Goal: Find contact information: Find contact information

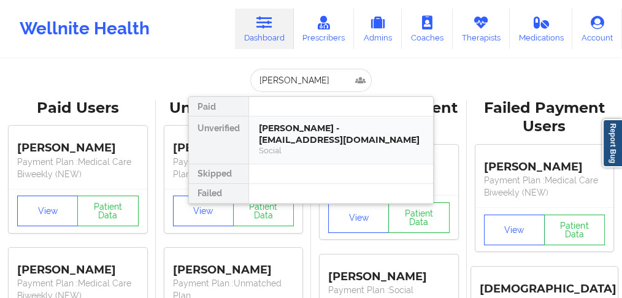
click at [299, 139] on div "[PERSON_NAME] - [EMAIL_ADDRESS][DOMAIN_NAME]" at bounding box center [341, 134] width 164 height 23
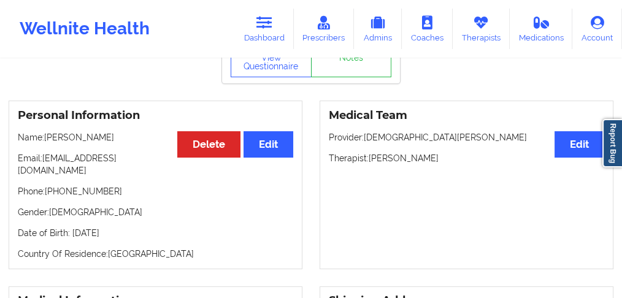
scroll to position [82, 0]
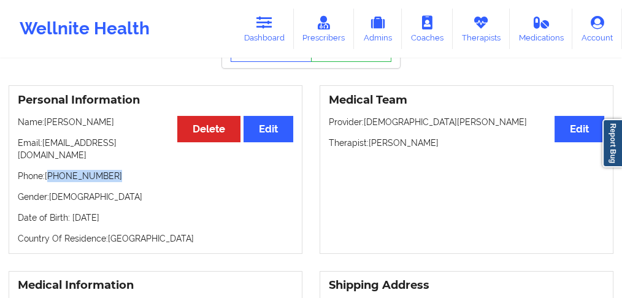
drag, startPoint x: 109, startPoint y: 166, endPoint x: 50, endPoint y: 167, distance: 59.5
click at [50, 170] on p "Phone: [PHONE_NUMBER]" at bounding box center [155, 176] width 275 height 12
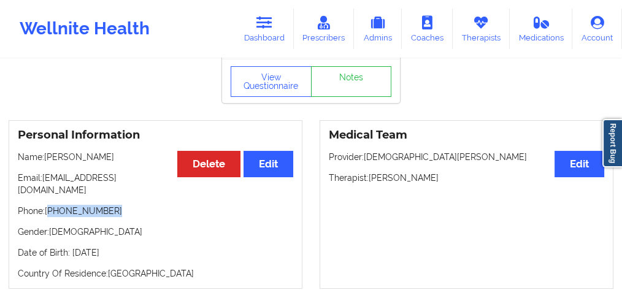
scroll to position [0, 0]
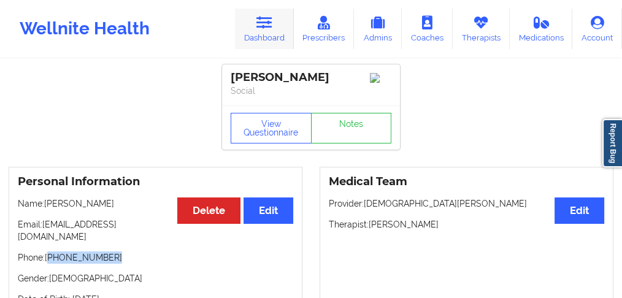
click at [282, 40] on link "Dashboard" at bounding box center [264, 29] width 59 height 40
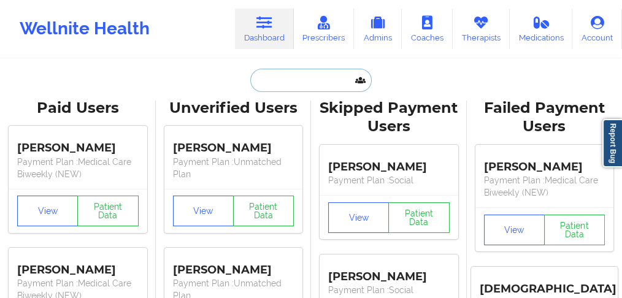
click at [281, 84] on input "text" at bounding box center [310, 80] width 121 height 23
paste input "[PERSON_NAME]"
type input "[PERSON_NAME]"
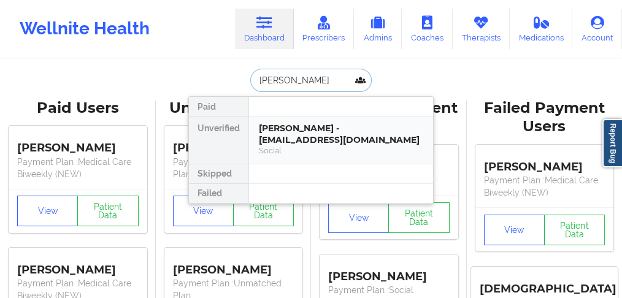
click at [275, 136] on div "[PERSON_NAME] - [EMAIL_ADDRESS][DOMAIN_NAME]" at bounding box center [341, 134] width 164 height 23
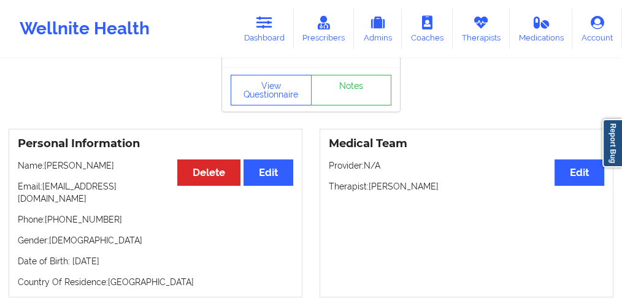
scroll to position [82, 0]
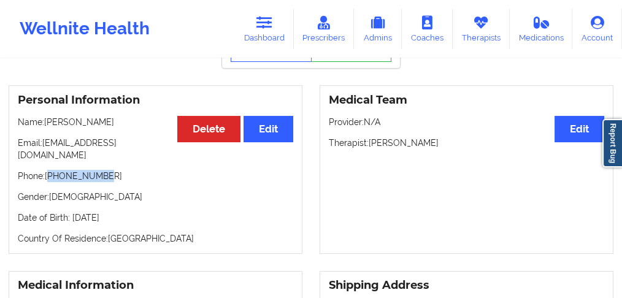
drag, startPoint x: 70, startPoint y: 167, endPoint x: 49, endPoint y: 169, distance: 20.9
click at [49, 170] on p "Phone: [PHONE_NUMBER]" at bounding box center [155, 176] width 275 height 12
copy p "12037214127"
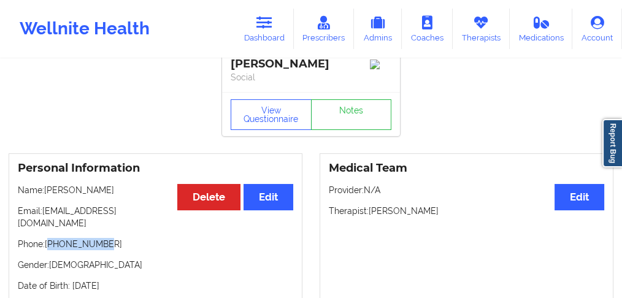
scroll to position [0, 0]
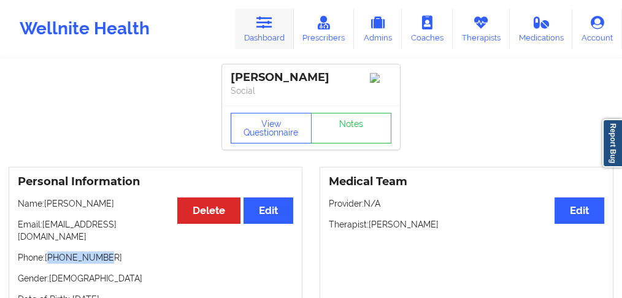
drag, startPoint x: 273, startPoint y: 34, endPoint x: 270, endPoint y: 48, distance: 15.2
click at [273, 34] on link "Dashboard" at bounding box center [264, 29] width 59 height 40
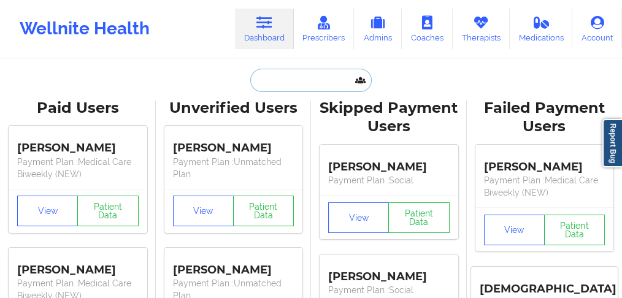
click at [268, 75] on input "text" at bounding box center [310, 80] width 121 height 23
paste input "[PERSON_NAME]"
type input "[PERSON_NAME]"
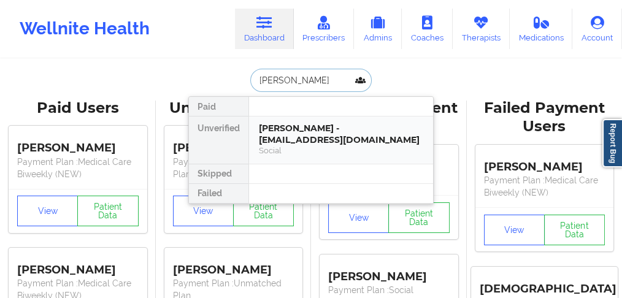
click at [286, 131] on div "[PERSON_NAME] - [EMAIL_ADDRESS][DOMAIN_NAME]" at bounding box center [341, 134] width 164 height 23
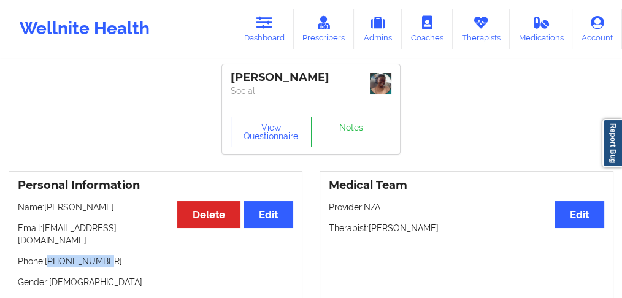
drag, startPoint x: 108, startPoint y: 245, endPoint x: 51, endPoint y: 241, distance: 57.8
click at [51, 241] on div "Personal Information Edit Delete Name: [PERSON_NAME] Email: [EMAIL_ADDRESS][DOM…" at bounding box center [156, 255] width 294 height 169
copy p "13464120621"
click at [262, 22] on icon at bounding box center [264, 22] width 16 height 13
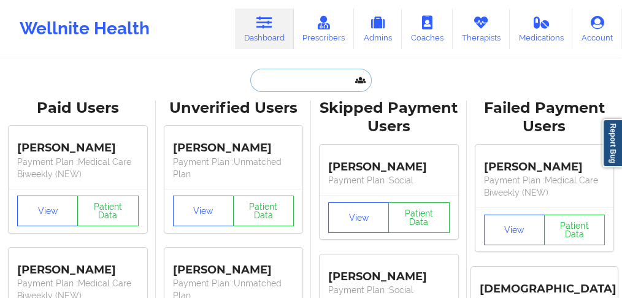
click at [272, 83] on input "text" at bounding box center [310, 80] width 121 height 23
paste input "[PERSON_NAME]"
type input "[PERSON_NAME]"
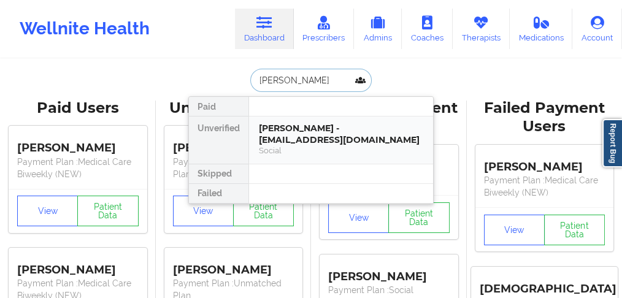
click at [302, 140] on div "[PERSON_NAME] - [EMAIL_ADDRESS][DOMAIN_NAME]" at bounding box center [341, 134] width 164 height 23
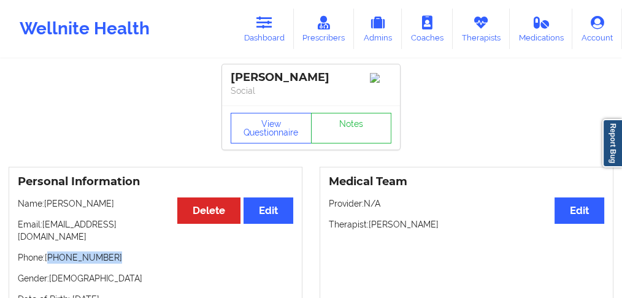
drag, startPoint x: 108, startPoint y: 247, endPoint x: 67, endPoint y: 249, distance: 41.1
click at [56, 251] on p "Phone: [PHONE_NUMBER]" at bounding box center [155, 257] width 275 height 12
click at [94, 257] on div "Personal Information Edit Delete Name: [PERSON_NAME] Email: [EMAIL_ADDRESS][DOM…" at bounding box center [156, 251] width 294 height 169
drag, startPoint x: 113, startPoint y: 250, endPoint x: 50, endPoint y: 246, distance: 62.6
click at [50, 251] on p "Phone: [PHONE_NUMBER]" at bounding box center [155, 257] width 275 height 12
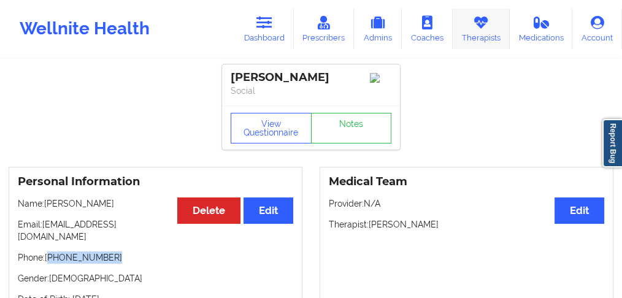
copy p "[PHONE_NUMBER]"
click at [266, 36] on link "Dashboard" at bounding box center [264, 29] width 59 height 40
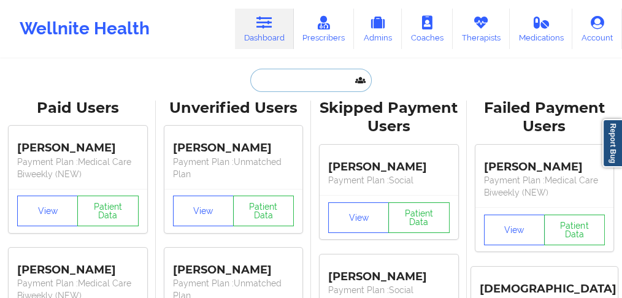
click at [267, 84] on input "text" at bounding box center [310, 80] width 121 height 23
paste input "[PERSON_NAME]"
type input "[PERSON_NAME]"
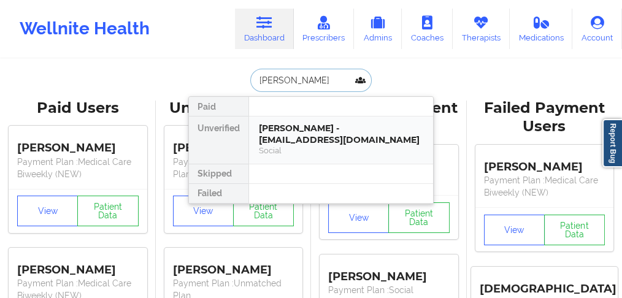
click at [292, 138] on div "[PERSON_NAME] - [EMAIL_ADDRESS][DOMAIN_NAME]" at bounding box center [341, 134] width 164 height 23
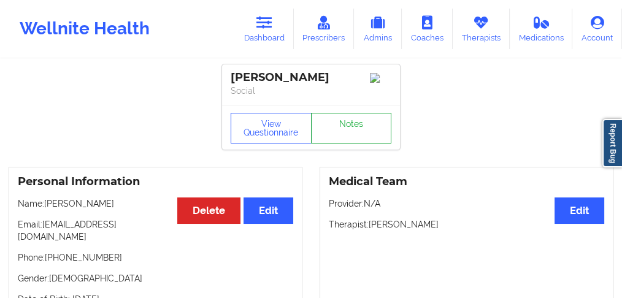
click at [356, 139] on link "Notes" at bounding box center [351, 128] width 81 height 31
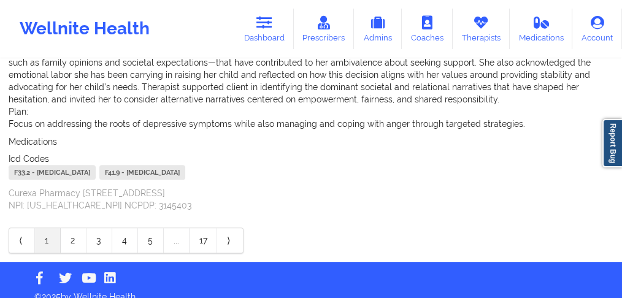
click at [74, 228] on link "2" at bounding box center [74, 240] width 26 height 25
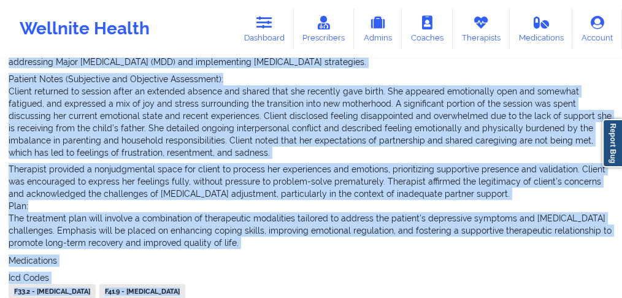
scroll to position [318, 0]
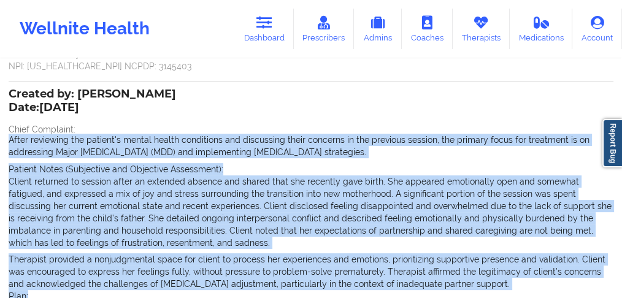
drag, startPoint x: 140, startPoint y: 246, endPoint x: 0, endPoint y: 137, distance: 177.8
click at [0, 137] on div "Name: [PERSON_NAME] Add notes Migrate notes Created by: [PERSON_NAME] Date: [DA…" at bounding box center [311, 106] width 622 height 729
copy div "Lorem ipsumdolo sit ametcon'a elitse doeius temporinci utl etdolorema aliqu eni…"
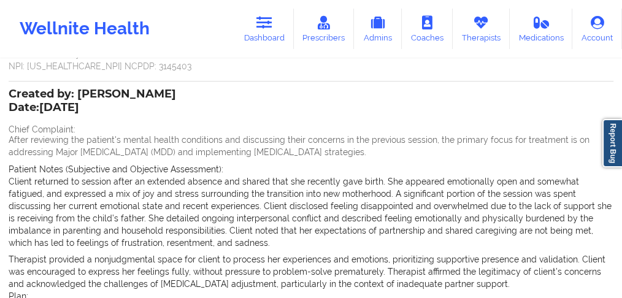
drag, startPoint x: 241, startPoint y: 84, endPoint x: 251, endPoint y: 54, distance: 31.8
click at [242, 84] on div "Created by: [PERSON_NAME] Date: [DATE] Chief Complaint: After reviewing the pat…" at bounding box center [311, 255] width 604 height 348
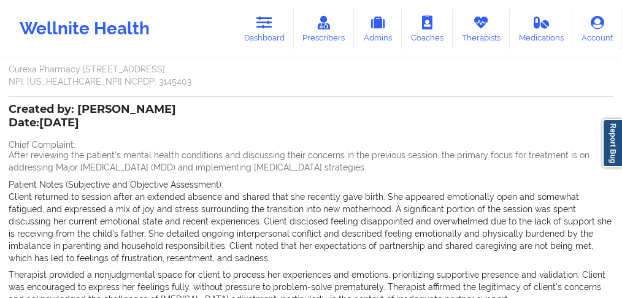
scroll to position [277, 0]
